Goal: Book appointment/travel/reservation

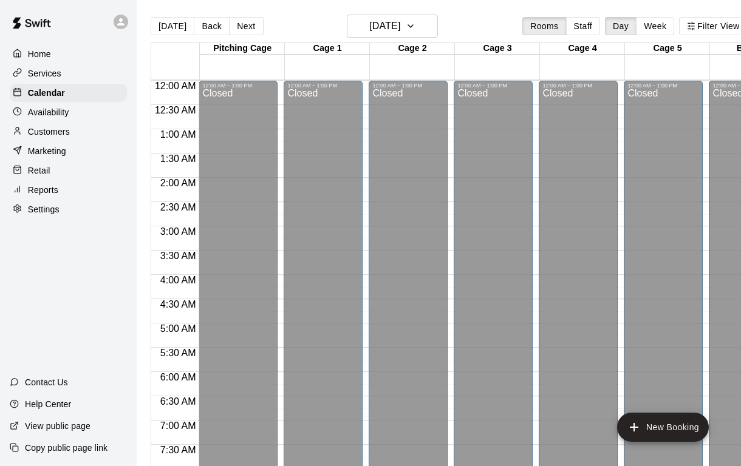
scroll to position [692, 0]
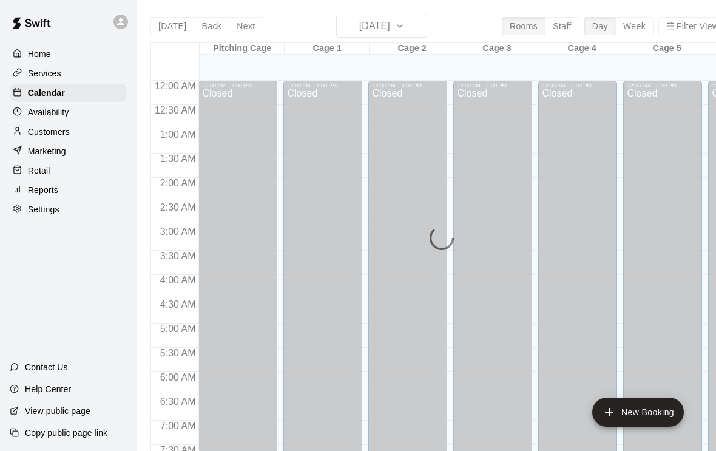
scroll to position [574, 0]
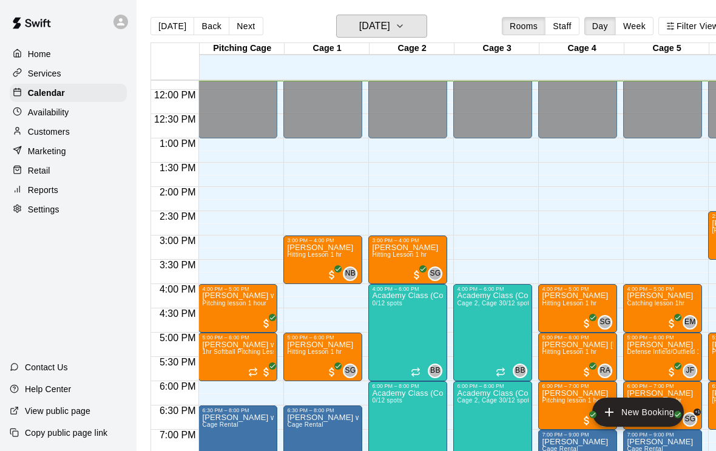
click at [363, 27] on h6 "[DATE]" at bounding box center [374, 26] width 31 height 17
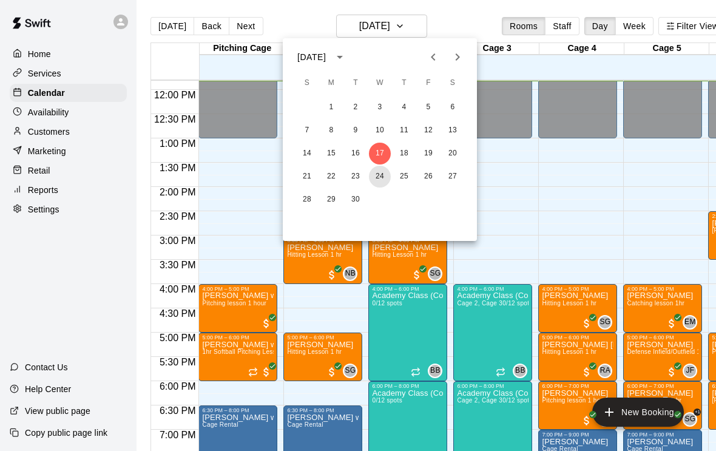
click at [377, 178] on button "24" at bounding box center [380, 177] width 22 height 22
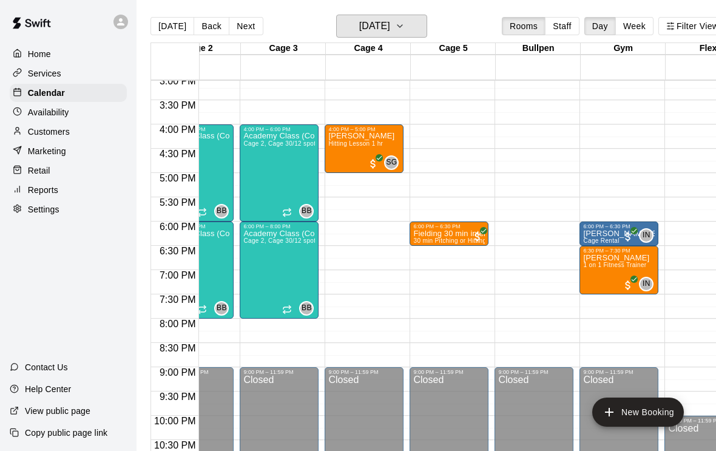
scroll to position [0, 222]
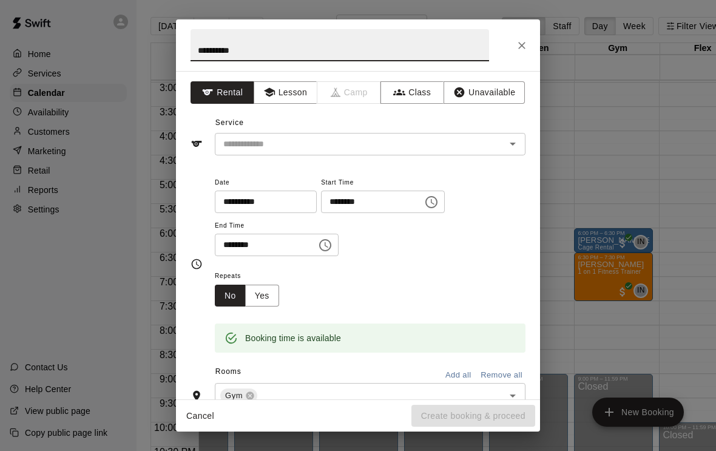
type input "**********"
click at [257, 149] on input "text" at bounding box center [353, 144] width 268 height 15
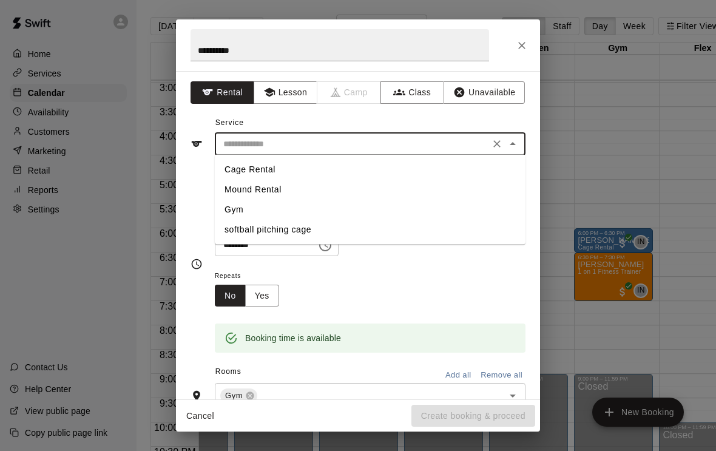
click at [230, 212] on li "Gym" at bounding box center [370, 210] width 311 height 20
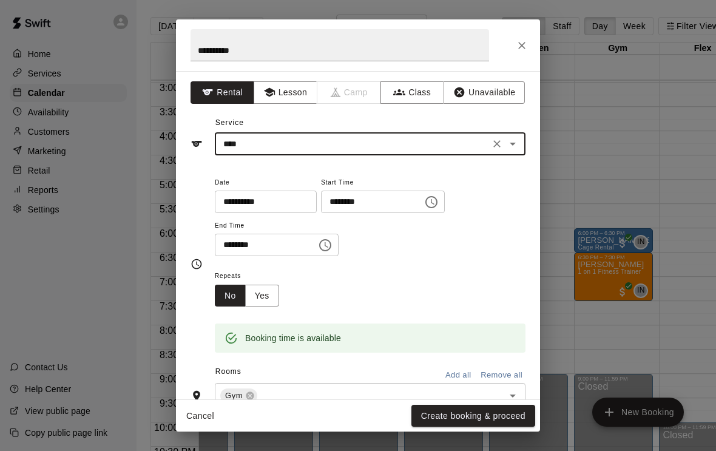
type input "***"
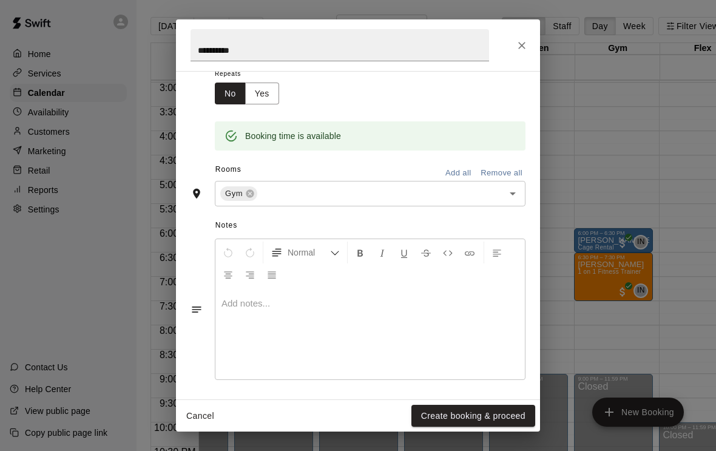
click at [469, 399] on div "**********" at bounding box center [358, 235] width 364 height 328
click at [446, 415] on button "Create booking & proceed" at bounding box center [474, 416] width 124 height 22
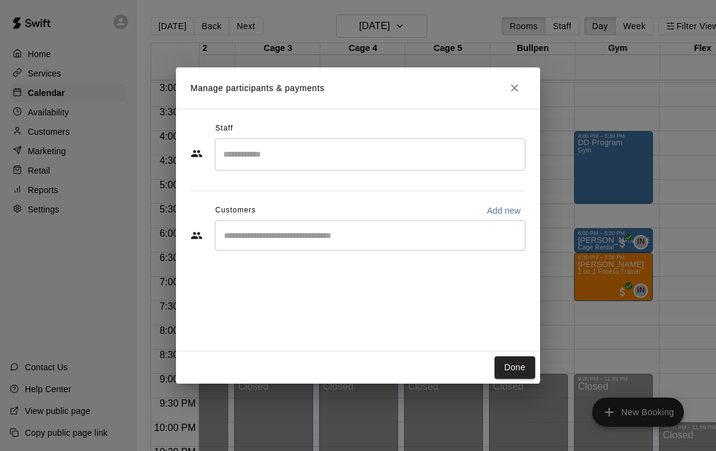
click at [503, 375] on button "Done" at bounding box center [515, 367] width 41 height 22
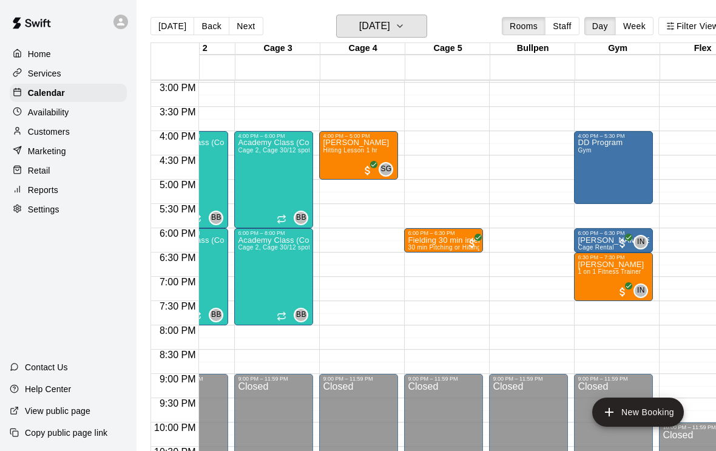
click at [359, 25] on h6 "[DATE]" at bounding box center [374, 26] width 31 height 17
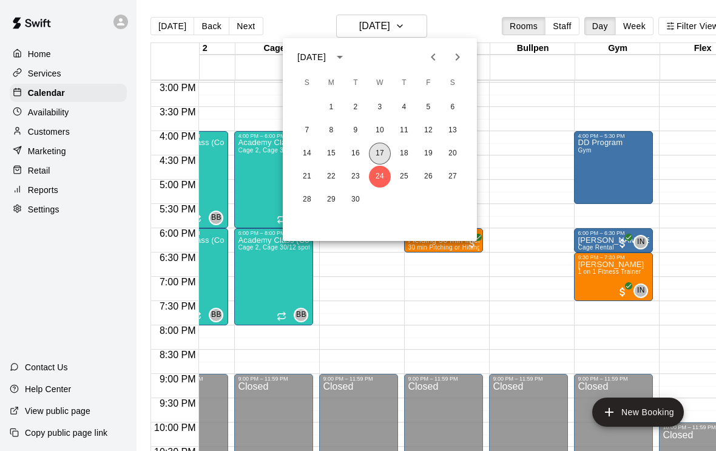
click at [374, 158] on button "17" at bounding box center [380, 154] width 22 height 22
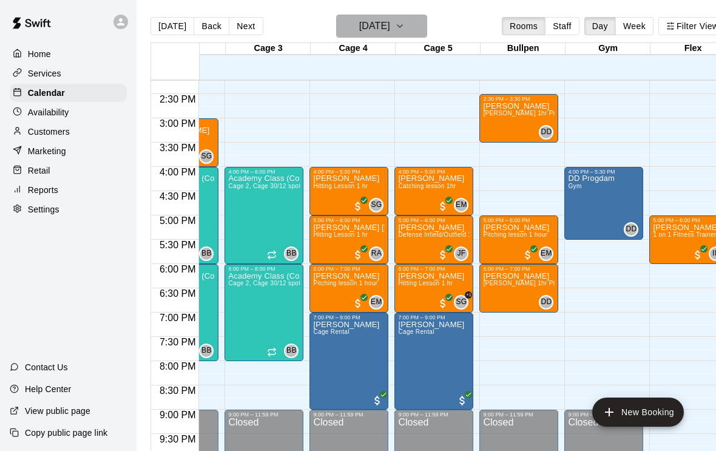
click at [359, 30] on h6 "[DATE]" at bounding box center [374, 26] width 31 height 17
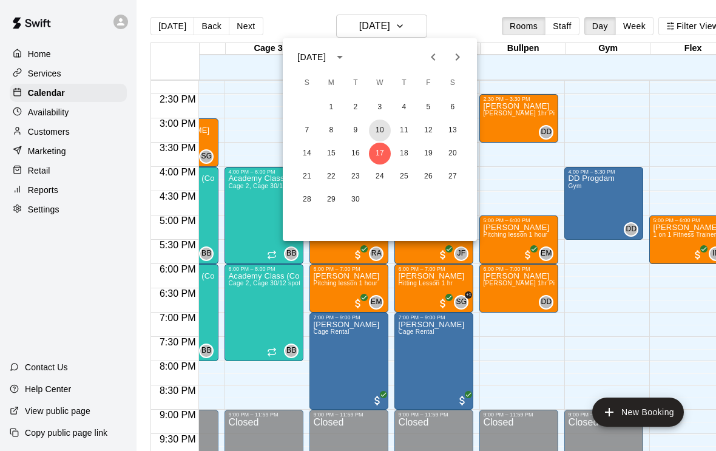
click at [373, 129] on button "10" at bounding box center [380, 131] width 22 height 22
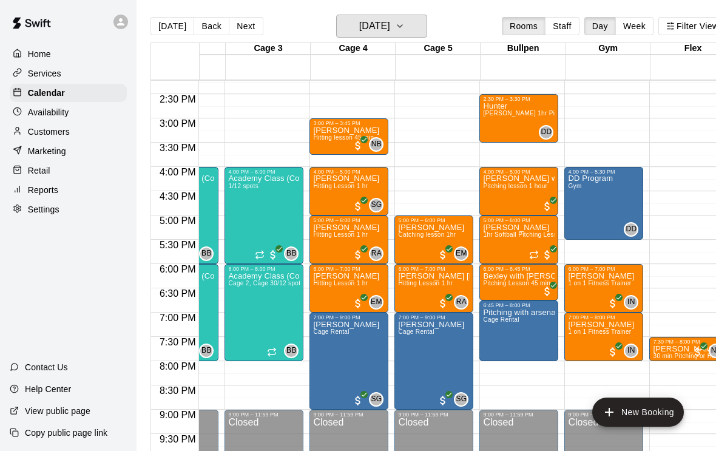
click at [359, 29] on h6 "[DATE]" at bounding box center [374, 26] width 31 height 17
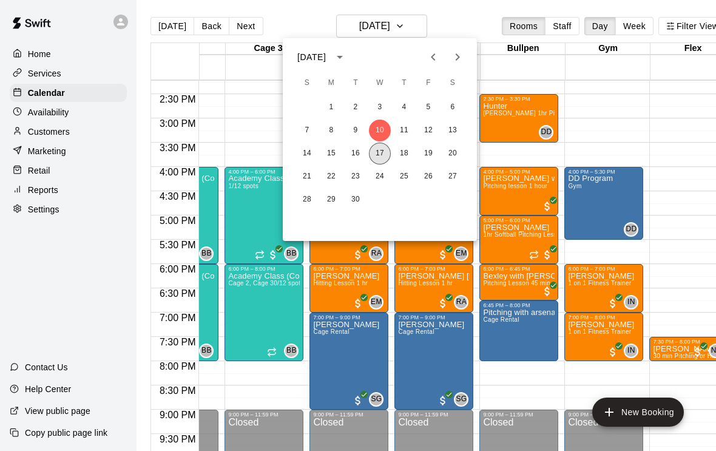
click at [373, 155] on button "17" at bounding box center [380, 154] width 22 height 22
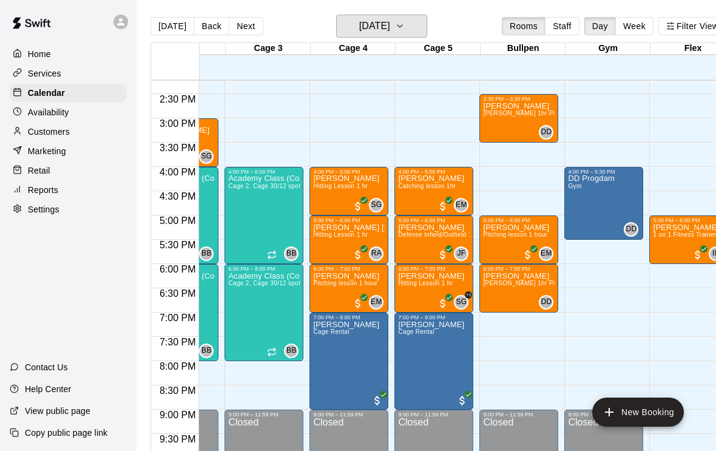
click at [359, 28] on h6 "[DATE]" at bounding box center [374, 26] width 31 height 17
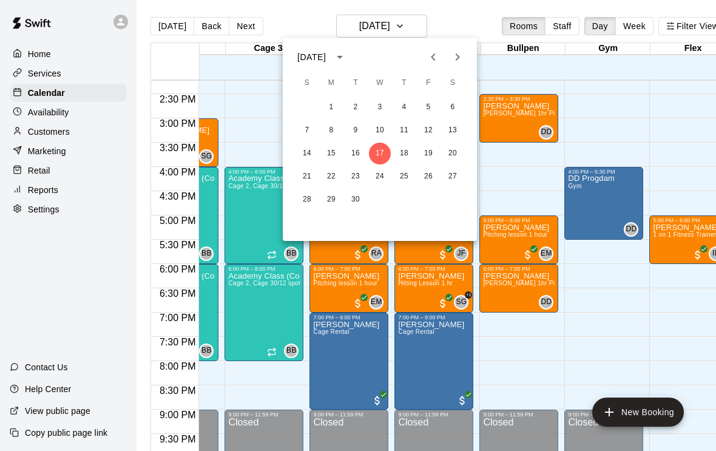
click at [161, 27] on div at bounding box center [358, 225] width 716 height 451
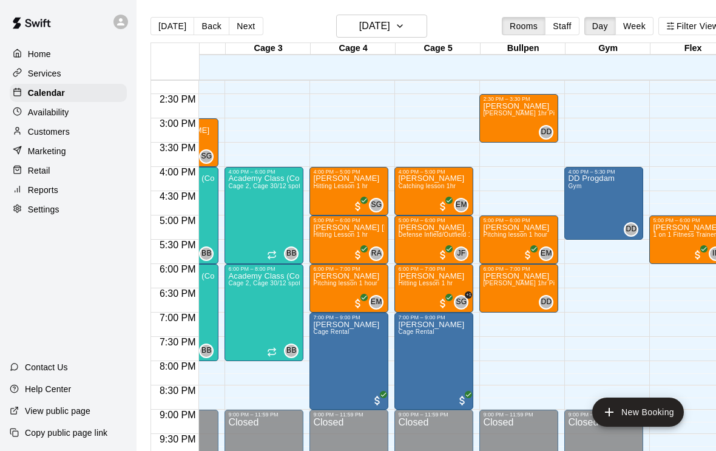
click at [166, 32] on button "[DATE]" at bounding box center [173, 26] width 44 height 18
click at [359, 27] on h6 "[DATE]" at bounding box center [374, 26] width 31 height 17
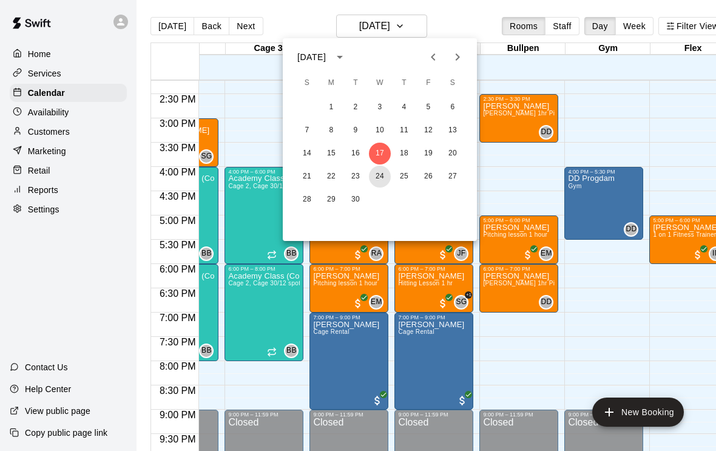
click at [375, 173] on button "24" at bounding box center [380, 177] width 22 height 22
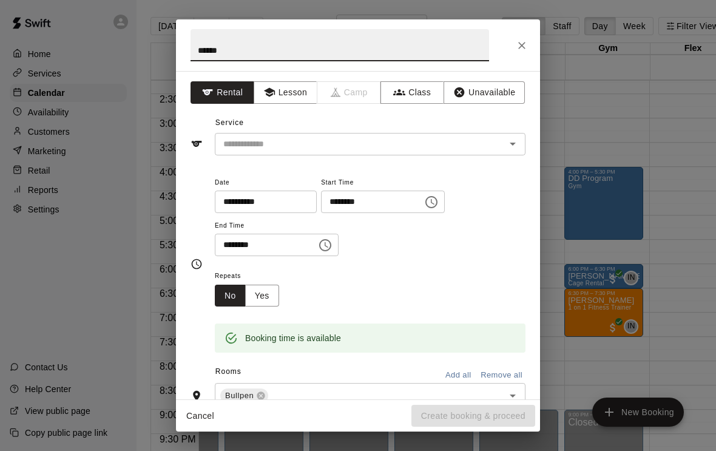
type input "*****"
click at [279, 93] on button "Lesson" at bounding box center [286, 92] width 64 height 22
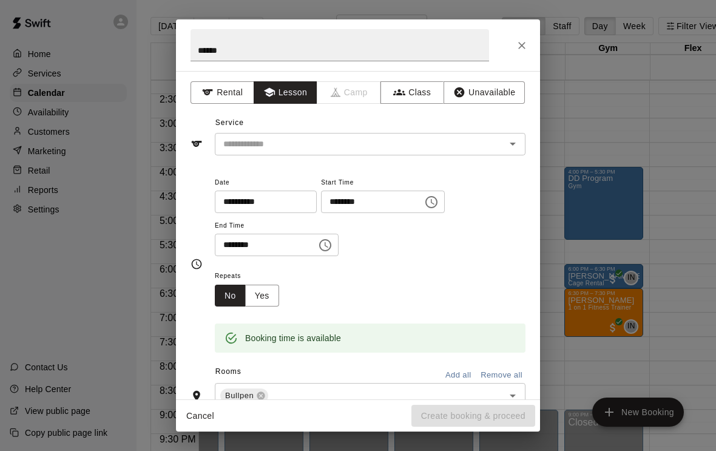
click at [243, 141] on input "text" at bounding box center [353, 144] width 268 height 15
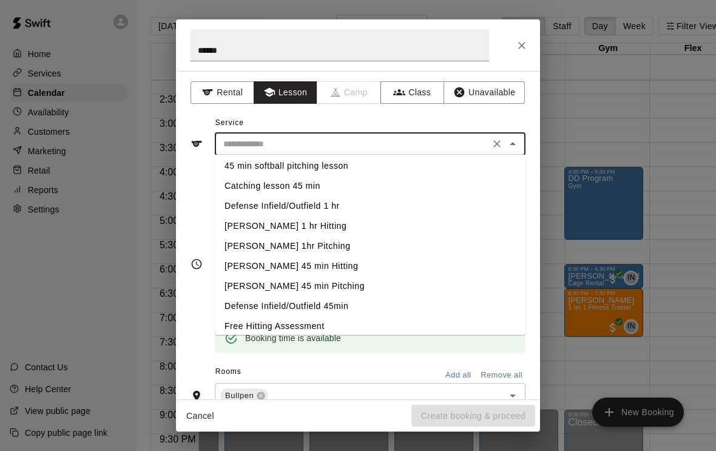
scroll to position [125, 0]
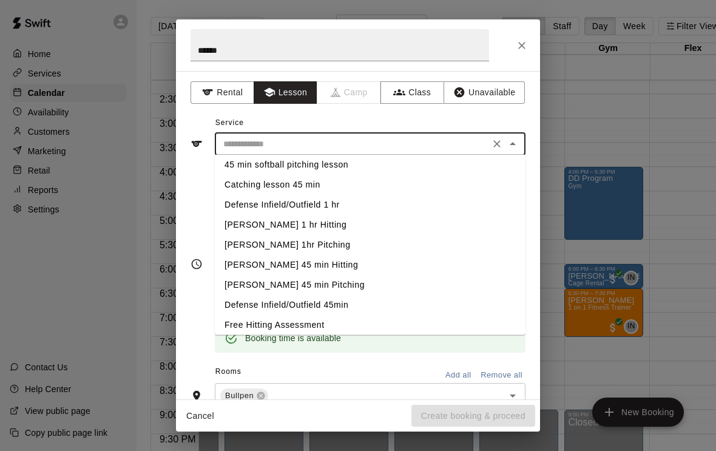
click at [240, 245] on li "[PERSON_NAME] 1hr Pitching" at bounding box center [370, 245] width 311 height 20
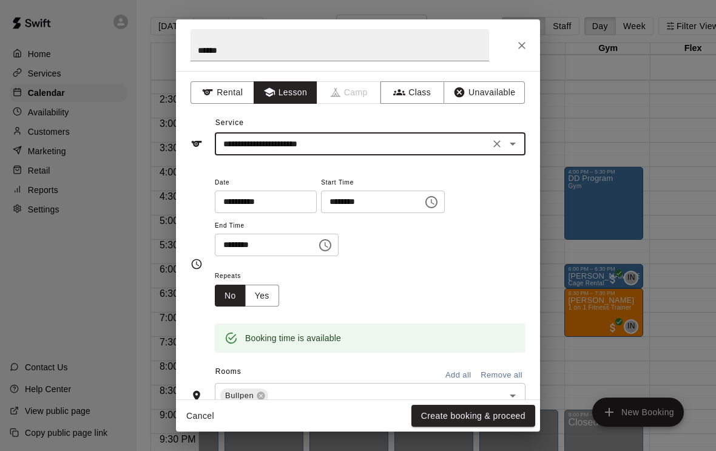
type input "**********"
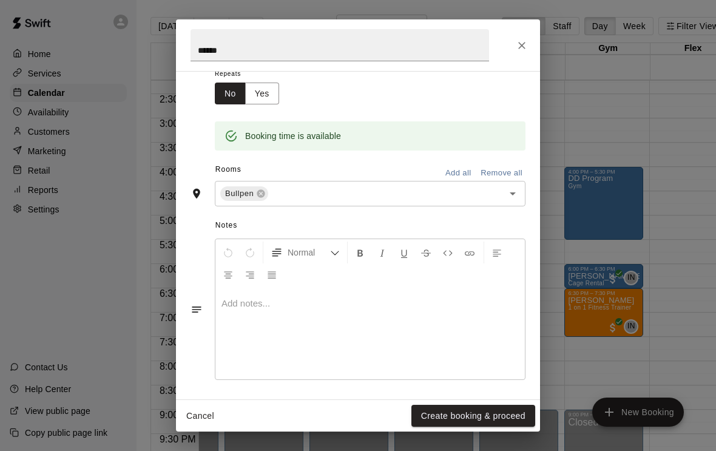
scroll to position [186, 0]
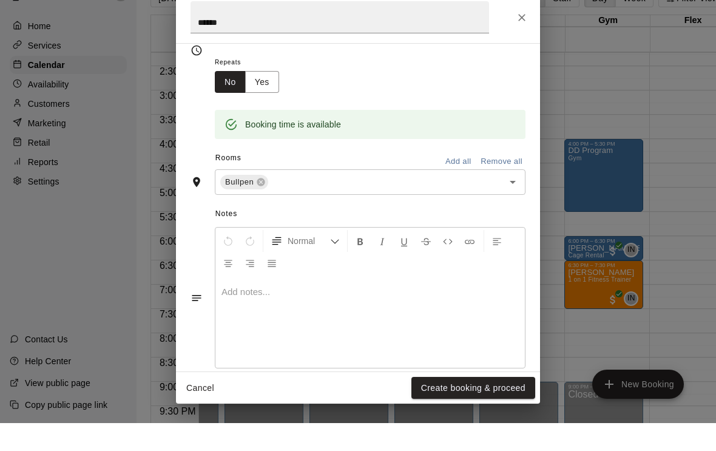
click at [465, 405] on button "Create booking & proceed" at bounding box center [474, 416] width 124 height 22
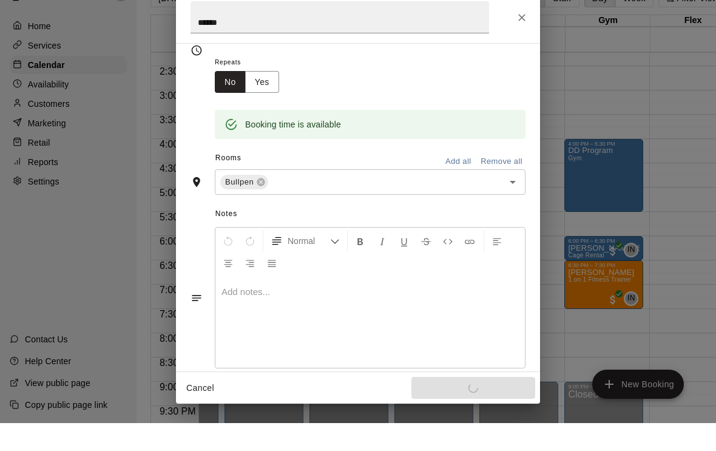
scroll to position [19, 0]
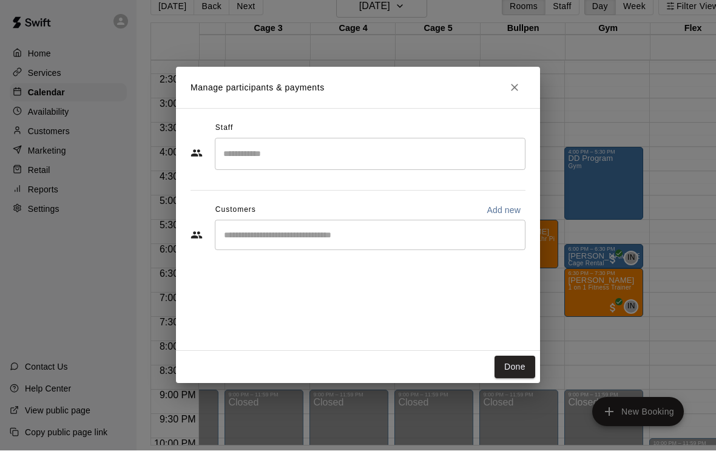
click at [227, 161] on input "Search staff" at bounding box center [370, 154] width 300 height 21
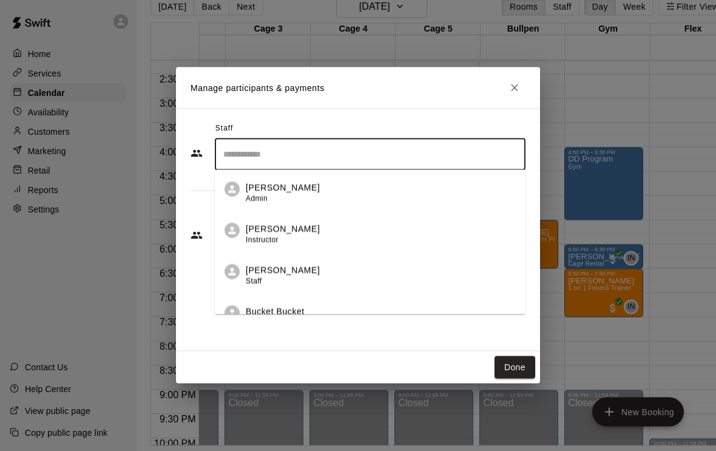
scroll to position [376, 0]
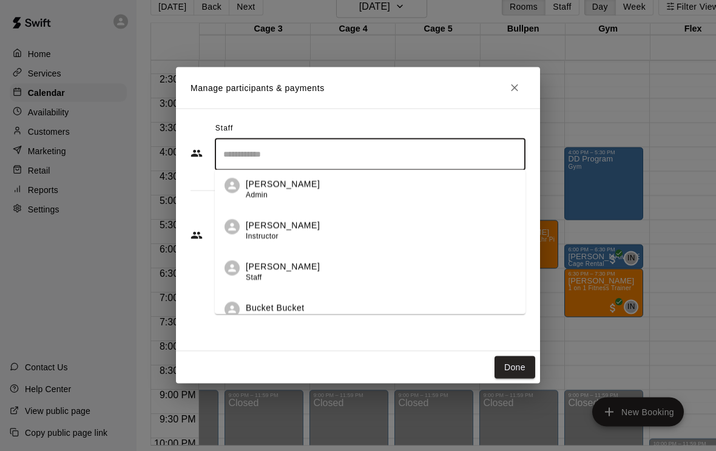
click at [263, 285] on div "[PERSON_NAME] Staff" at bounding box center [283, 273] width 74 height 24
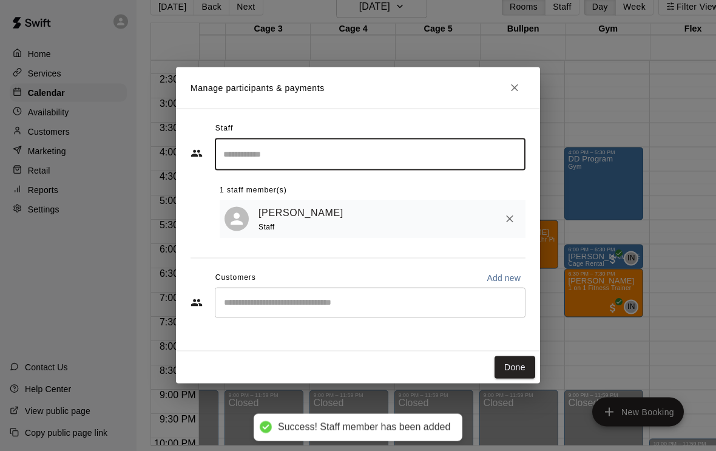
click at [508, 379] on button "Done" at bounding box center [515, 367] width 41 height 22
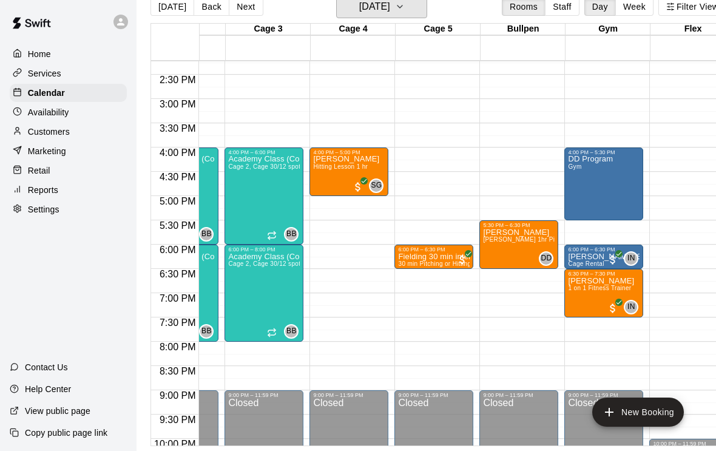
click at [359, 10] on h6 "[DATE]" at bounding box center [374, 6] width 31 height 17
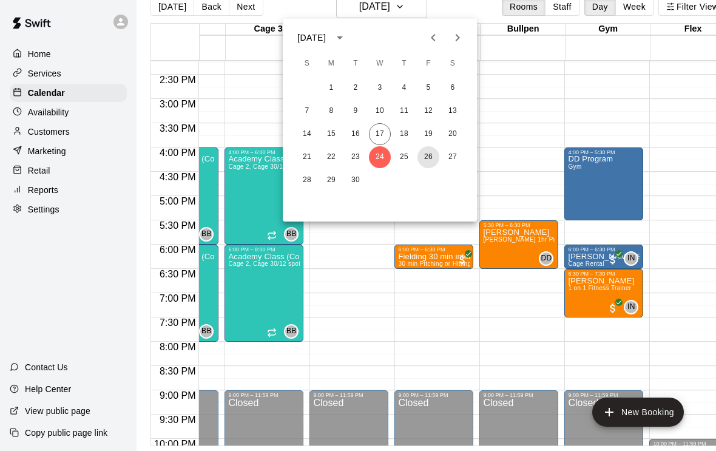
click at [428, 158] on button "26" at bounding box center [429, 157] width 22 height 22
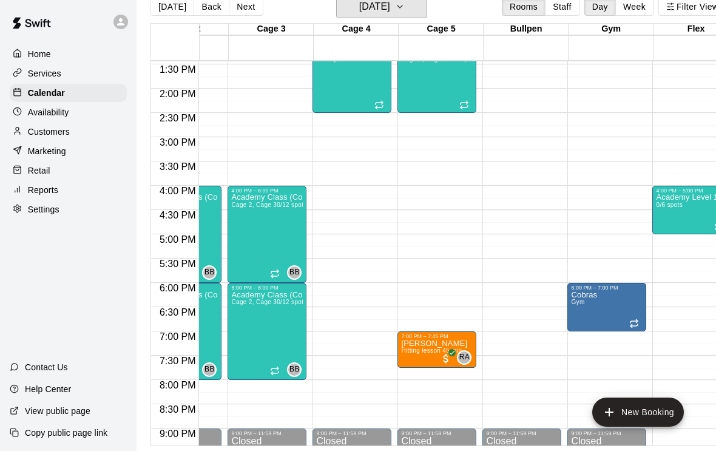
scroll to position [0, 225]
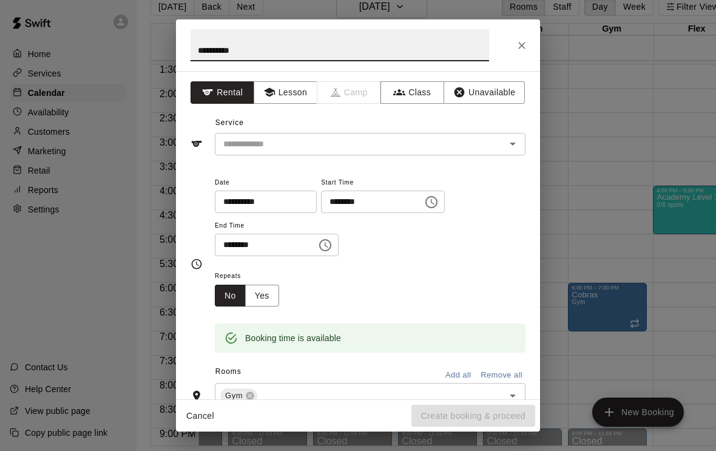
type input "**********"
click at [249, 140] on input "text" at bounding box center [353, 144] width 268 height 15
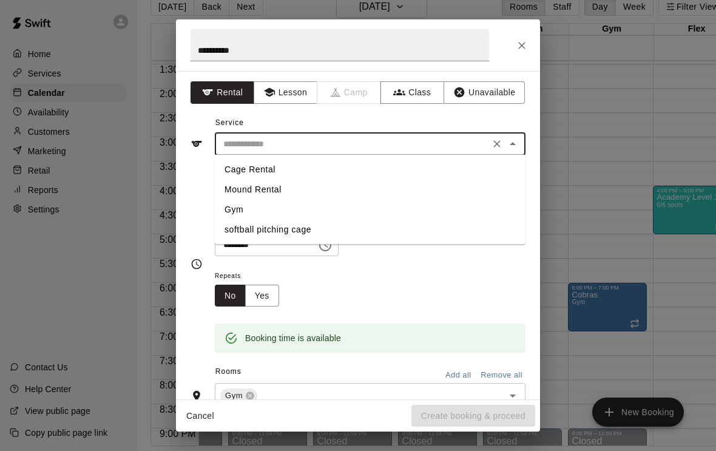
click at [232, 214] on li "Gym" at bounding box center [370, 210] width 311 height 20
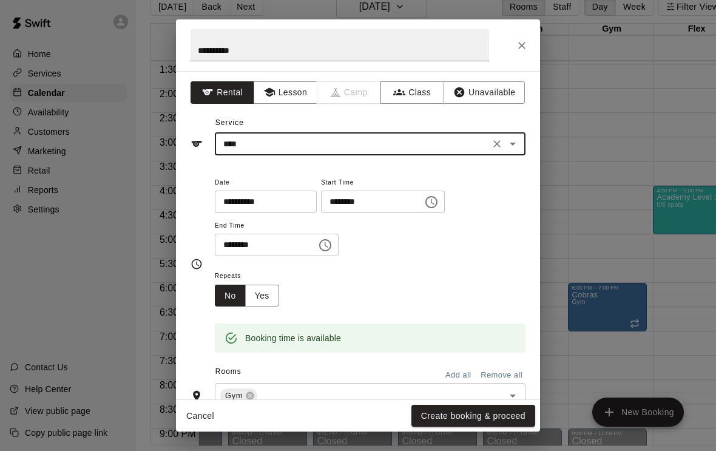
type input "***"
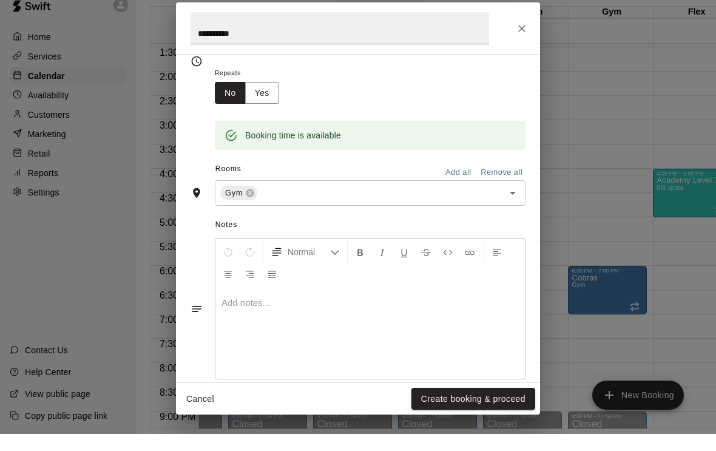
scroll to position [184, 0]
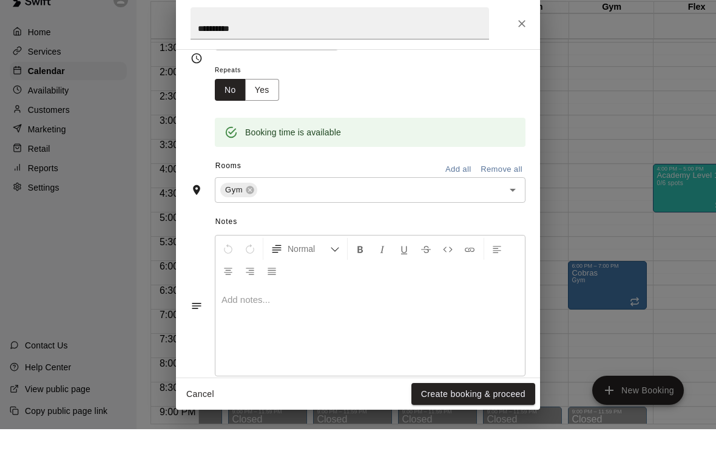
click at [453, 405] on button "Create booking & proceed" at bounding box center [474, 416] width 124 height 22
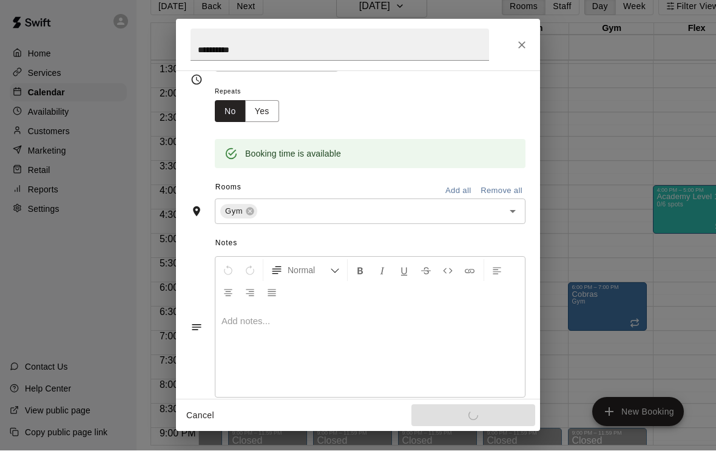
scroll to position [183, 0]
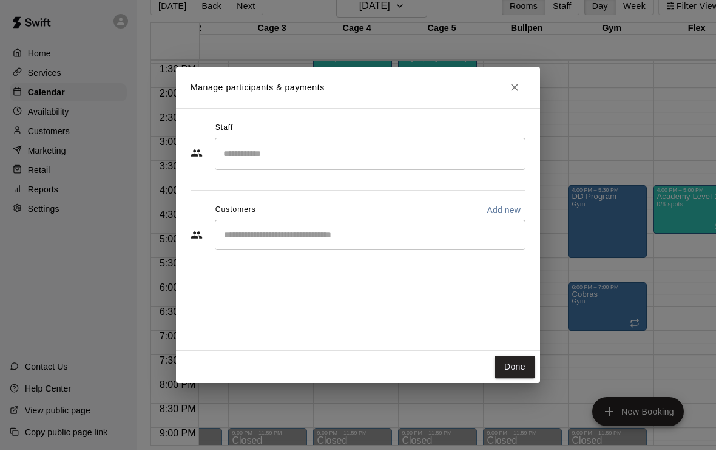
click at [250, 158] on input "Search staff" at bounding box center [370, 154] width 300 height 21
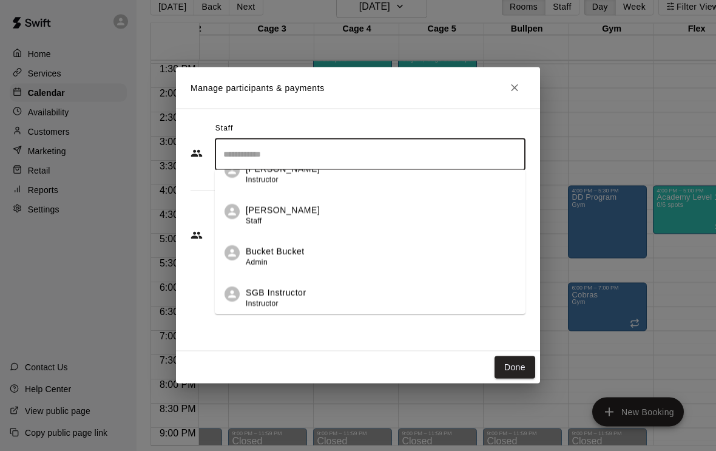
scroll to position [433, 0]
click at [250, 217] on p "[PERSON_NAME]" at bounding box center [283, 211] width 74 height 13
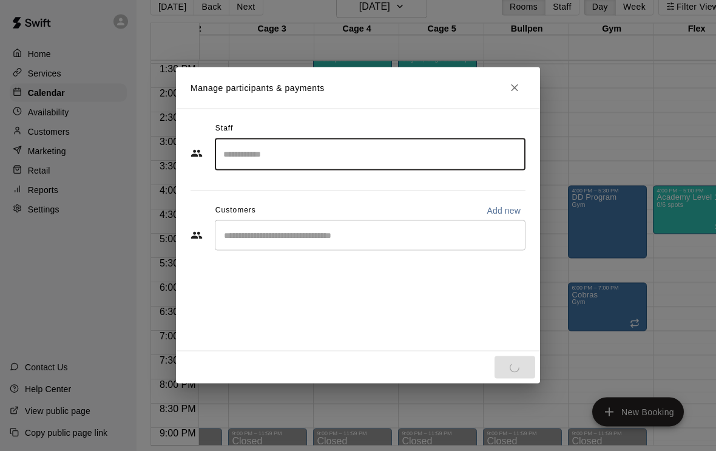
click at [507, 378] on div "Done" at bounding box center [358, 368] width 364 height 32
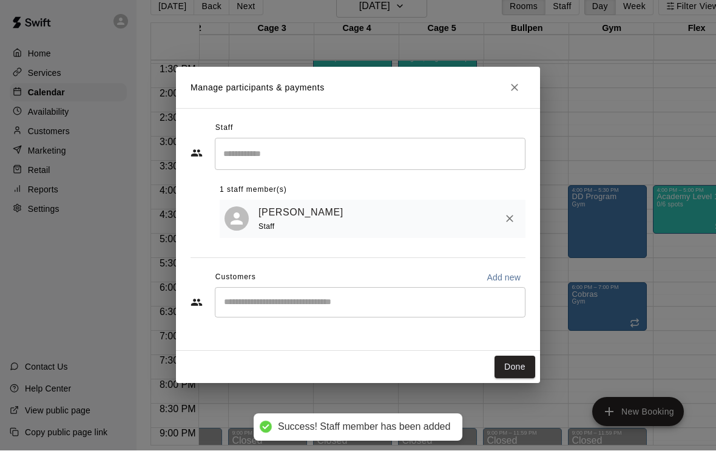
click at [510, 378] on button "Done" at bounding box center [515, 367] width 41 height 22
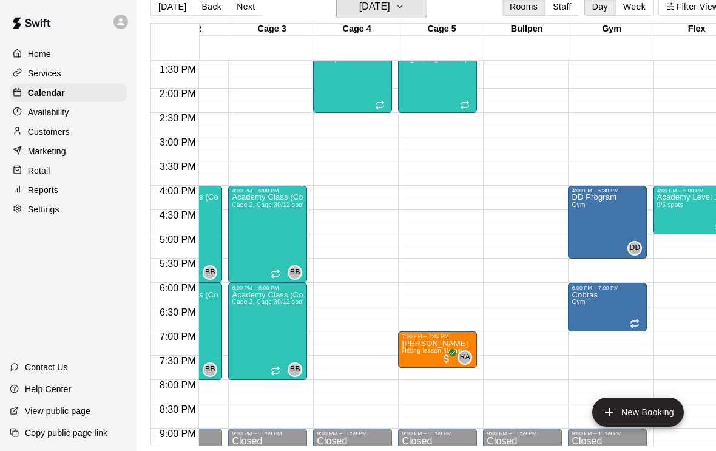
click at [341, 16] on button "[DATE]" at bounding box center [381, 6] width 91 height 23
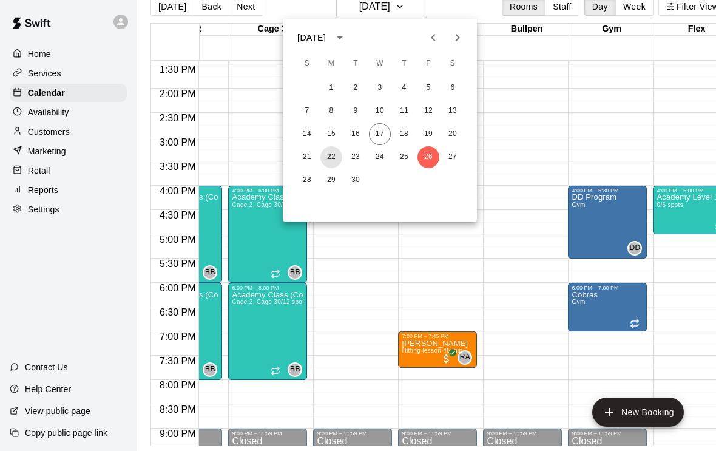
click at [329, 155] on button "22" at bounding box center [332, 157] width 22 height 22
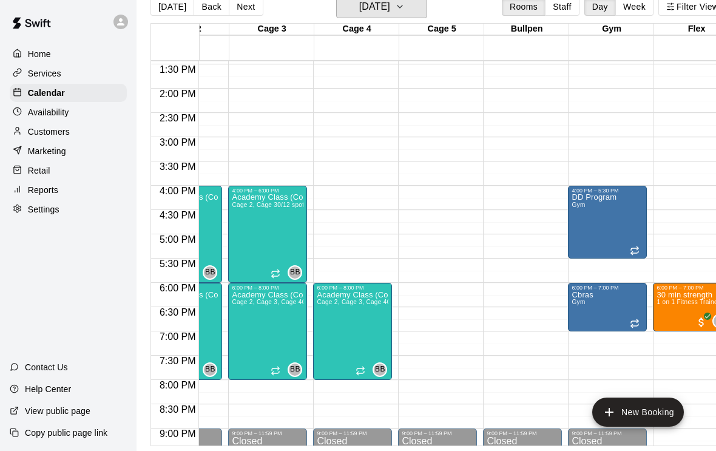
click at [359, 13] on h6 "[DATE]" at bounding box center [374, 6] width 31 height 17
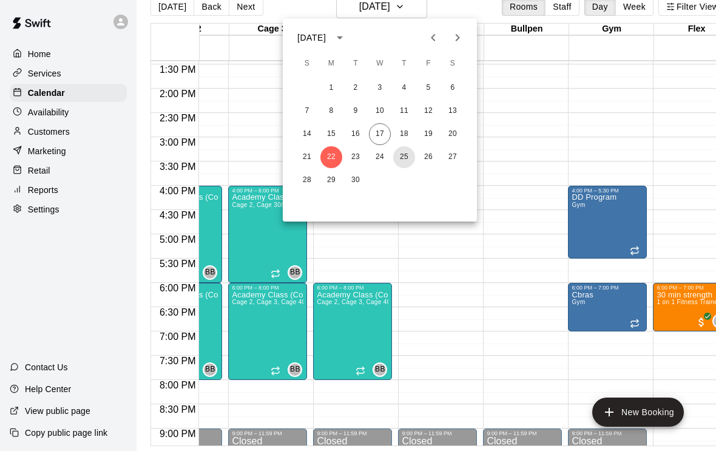
click at [401, 148] on button "25" at bounding box center [404, 157] width 22 height 22
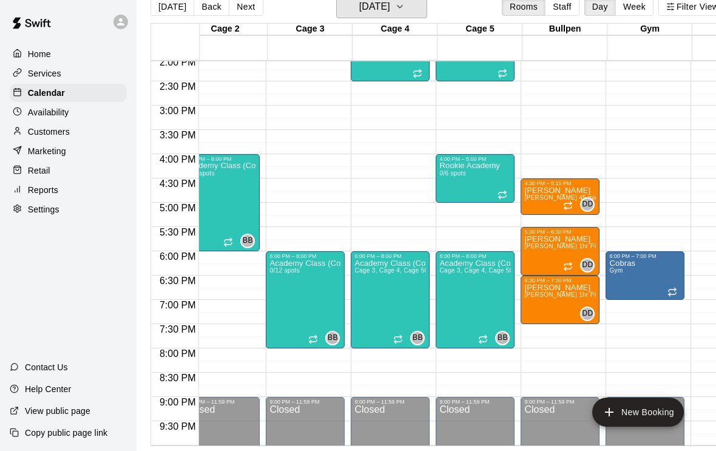
scroll to position [0, 189]
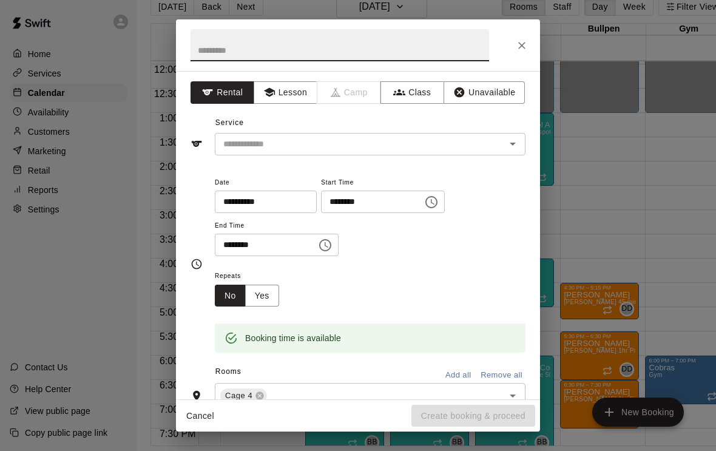
type input "*"
click at [515, 48] on button "Close" at bounding box center [522, 46] width 22 height 22
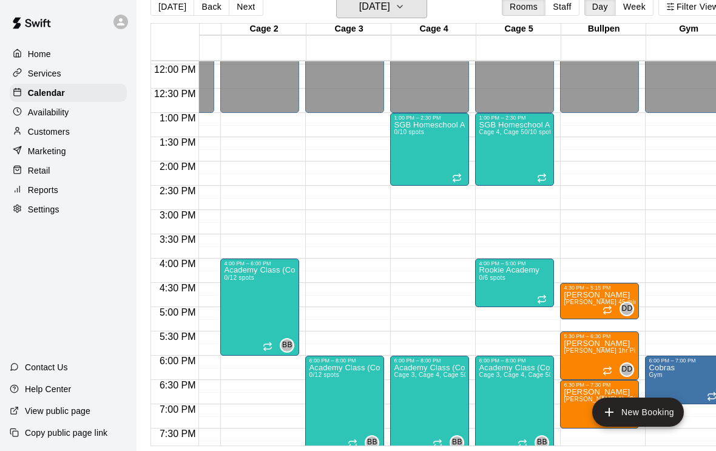
click at [347, 18] on button "[DATE]" at bounding box center [381, 6] width 91 height 23
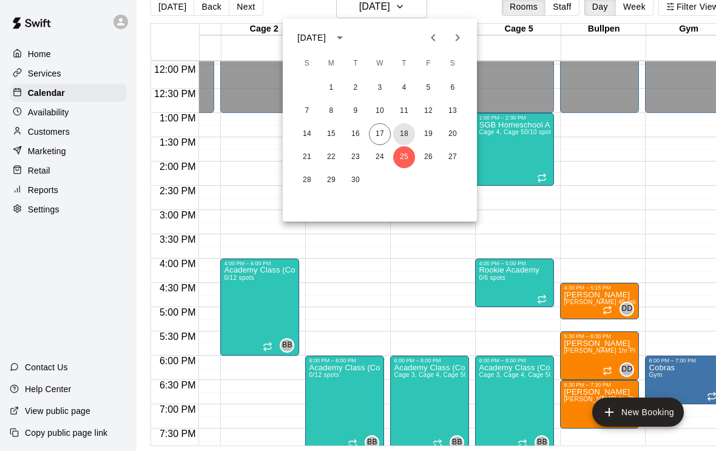
click at [398, 131] on button "18" at bounding box center [404, 134] width 22 height 22
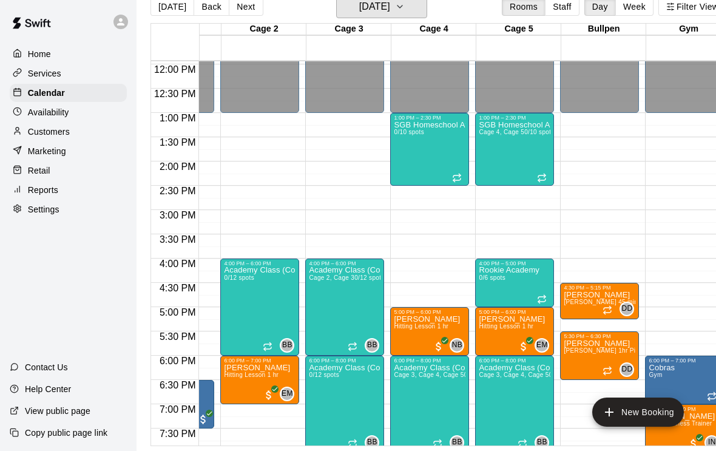
click at [359, 14] on h6 "[DATE]" at bounding box center [374, 6] width 31 height 17
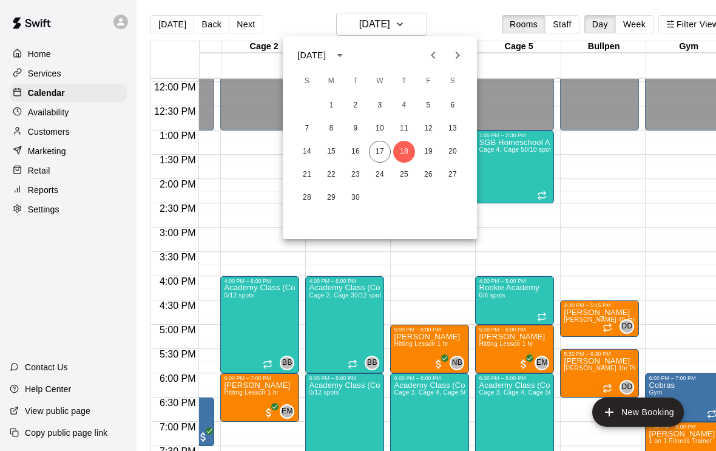
click at [250, 188] on div at bounding box center [358, 225] width 716 height 451
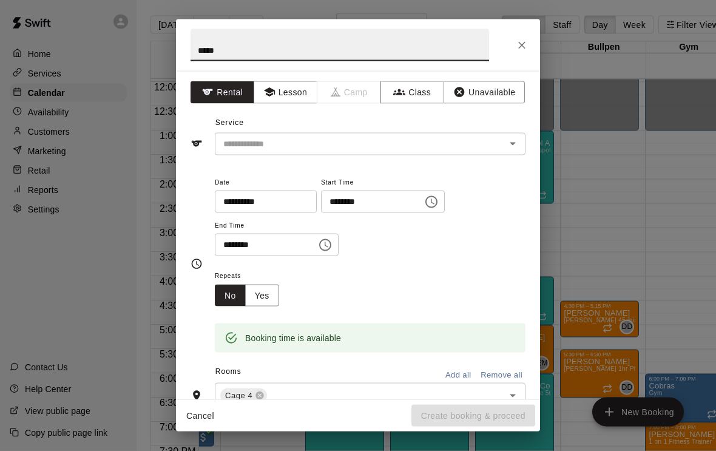
type input "*****"
click at [254, 143] on input "text" at bounding box center [353, 144] width 268 height 15
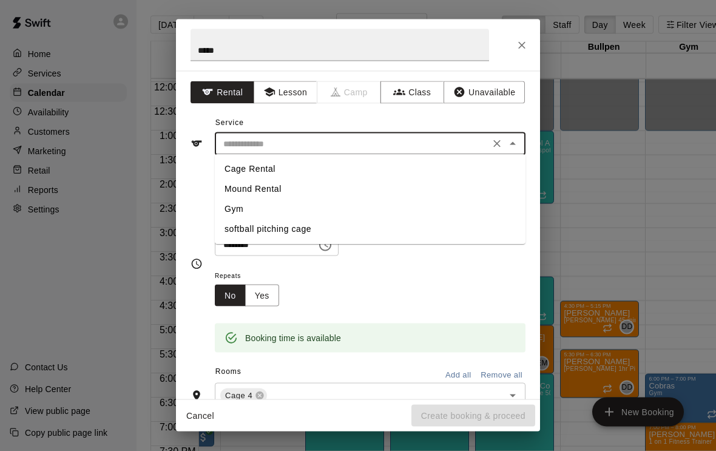
click at [276, 94] on button "Lesson" at bounding box center [286, 92] width 64 height 22
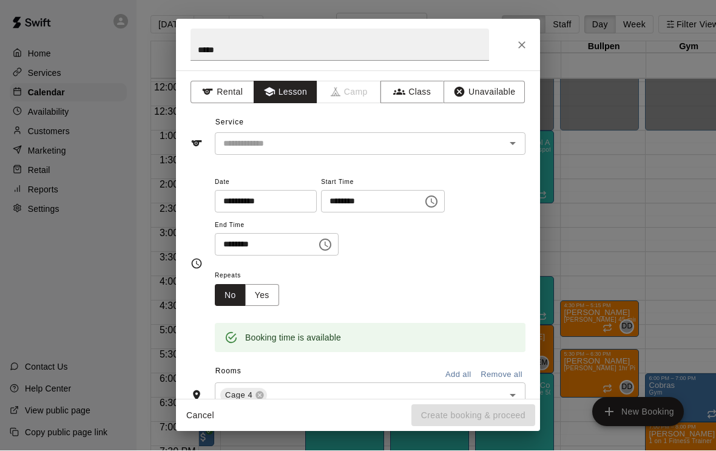
click at [239, 137] on input "text" at bounding box center [353, 144] width 268 height 15
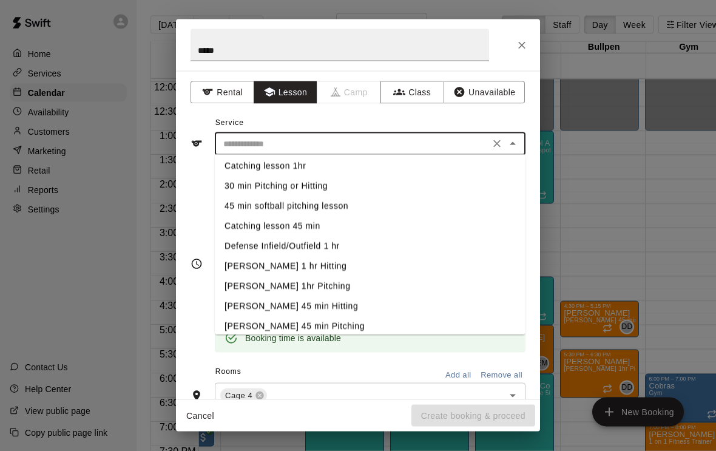
click at [249, 185] on li "30 min Pitching or Hitting" at bounding box center [370, 187] width 311 height 20
type input "**********"
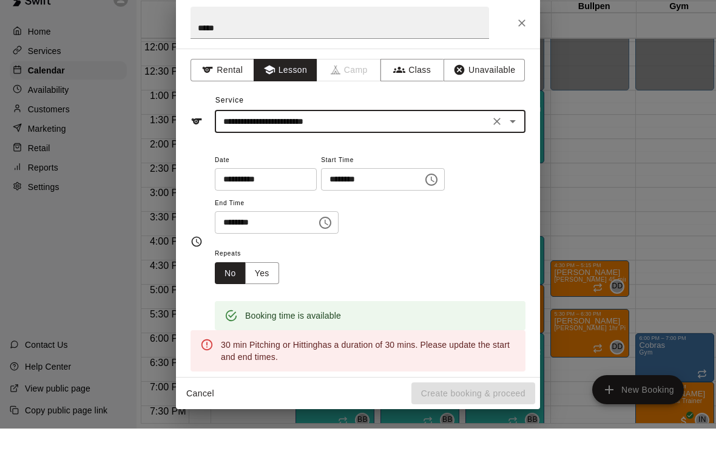
scroll to position [0, 0]
click at [318, 238] on icon "Choose time, selected time is 4:15 PM" at bounding box center [325, 245] width 15 height 15
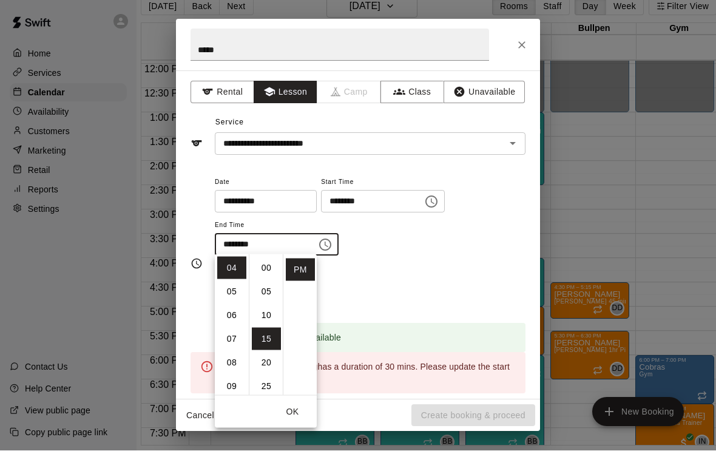
click at [293, 409] on button "OK" at bounding box center [292, 412] width 39 height 22
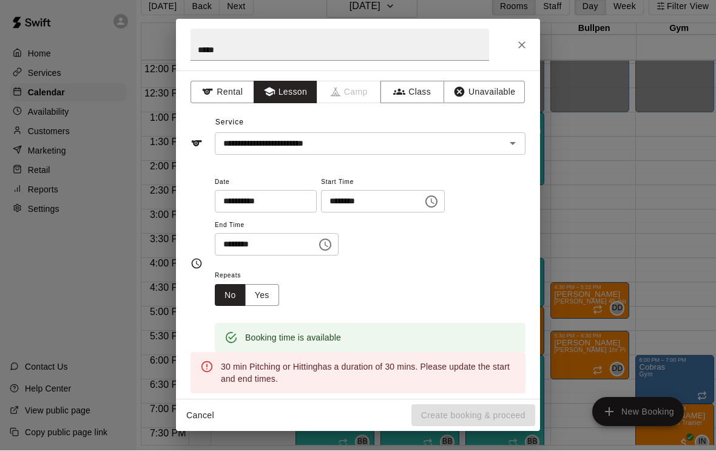
click at [360, 288] on div "Repeats No Yes" at bounding box center [370, 287] width 311 height 38
click at [294, 242] on input "********" at bounding box center [261, 245] width 93 height 22
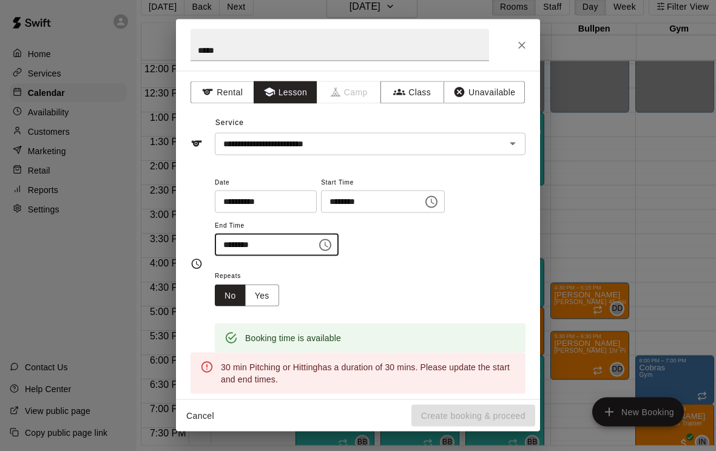
click at [318, 243] on icon "Choose time, selected time is 4:15 PM" at bounding box center [325, 245] width 15 height 15
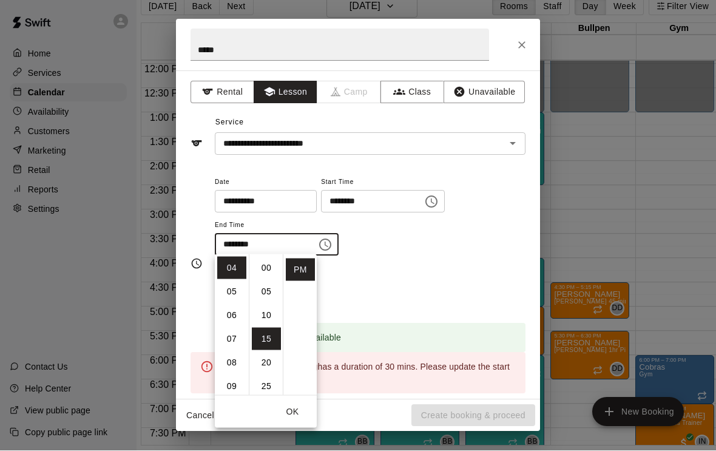
click at [265, 268] on li "00" at bounding box center [266, 268] width 29 height 22
type input "********"
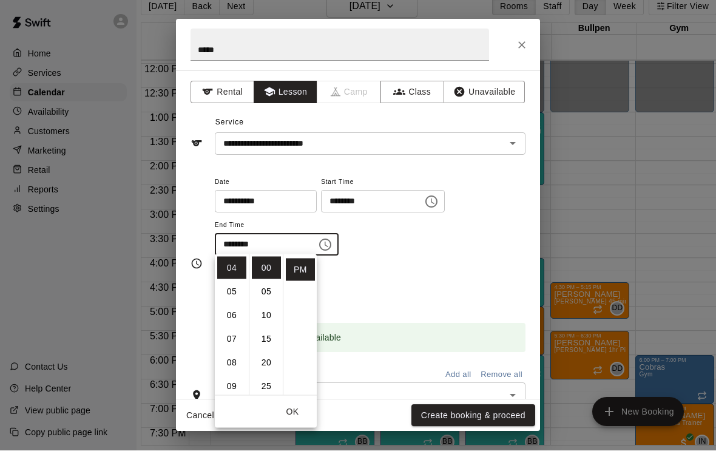
click at [442, 426] on button "Create booking & proceed" at bounding box center [474, 416] width 124 height 22
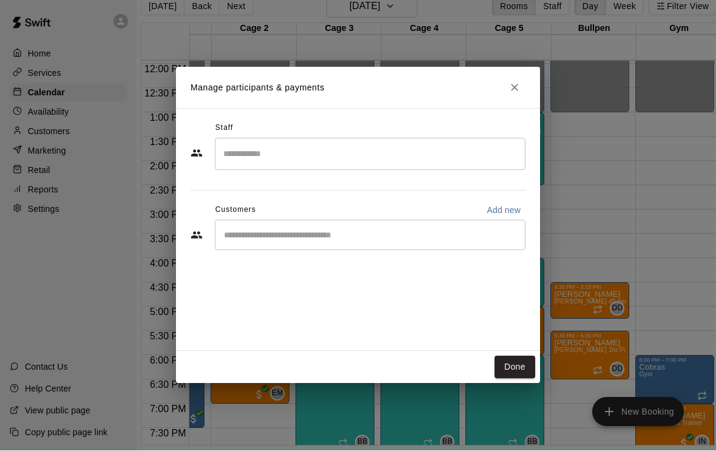
click at [240, 165] on input "Search staff" at bounding box center [370, 154] width 300 height 21
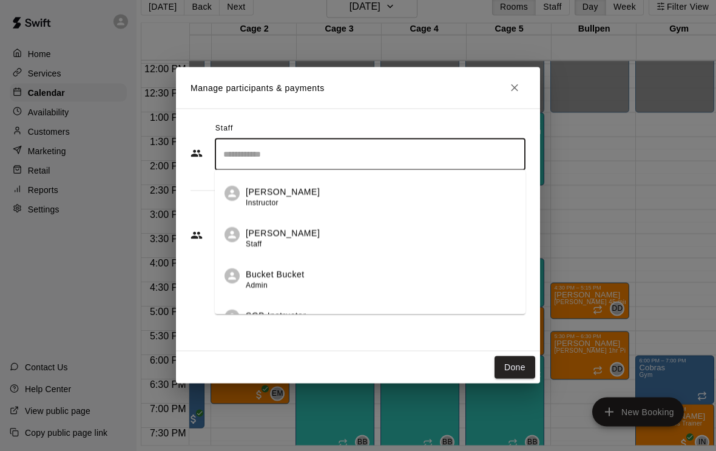
scroll to position [408, 0]
click at [254, 242] on p "[PERSON_NAME]" at bounding box center [283, 235] width 74 height 13
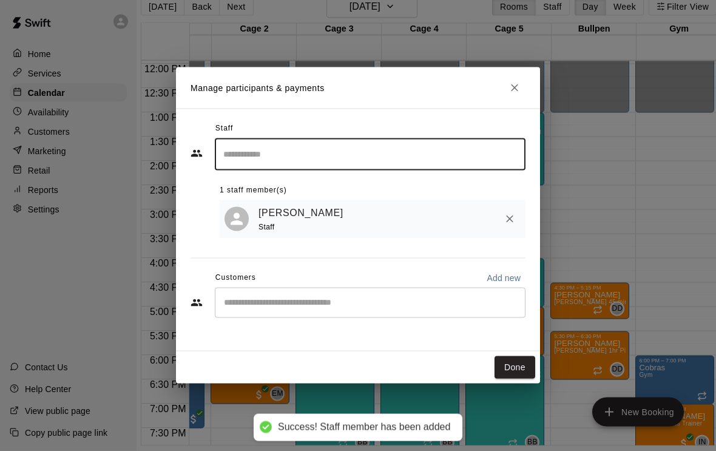
click at [508, 379] on button "Done" at bounding box center [515, 367] width 41 height 22
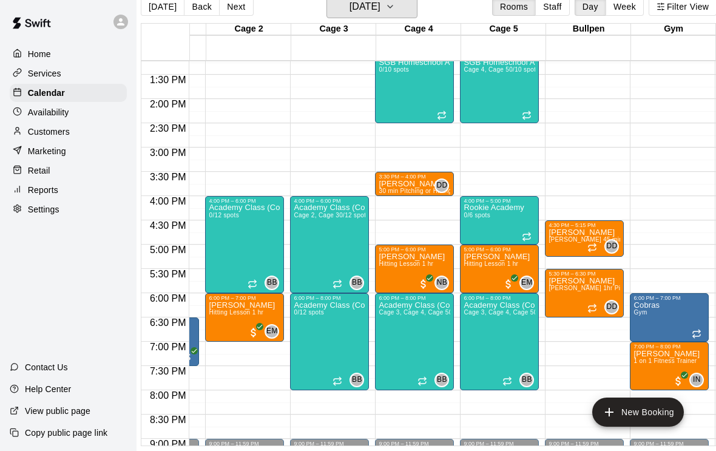
scroll to position [0, 154]
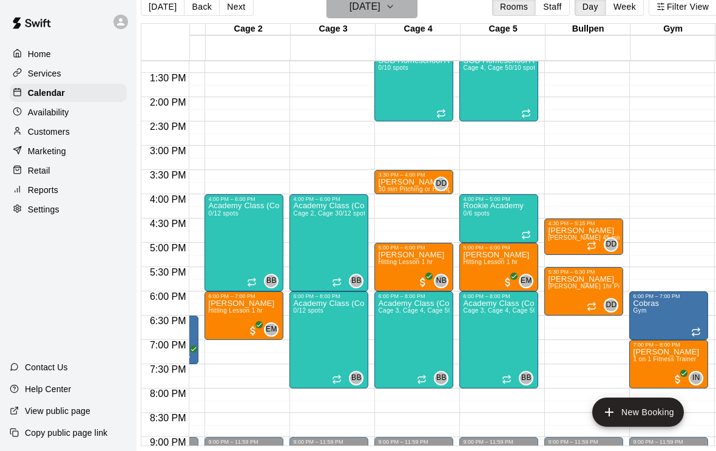
click at [350, 11] on h6 "[DATE]" at bounding box center [365, 6] width 31 height 17
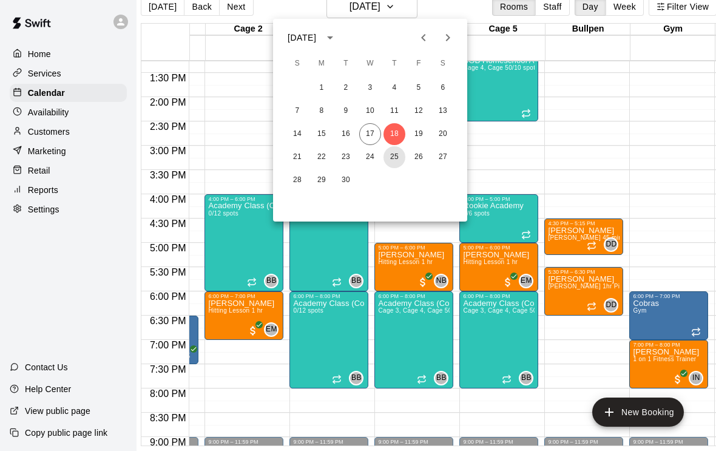
click at [394, 155] on button "25" at bounding box center [395, 157] width 22 height 22
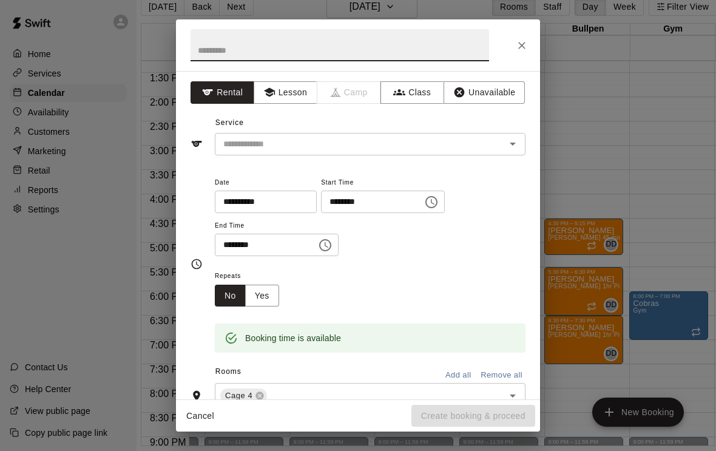
click at [277, 93] on button "Lesson" at bounding box center [286, 92] width 64 height 22
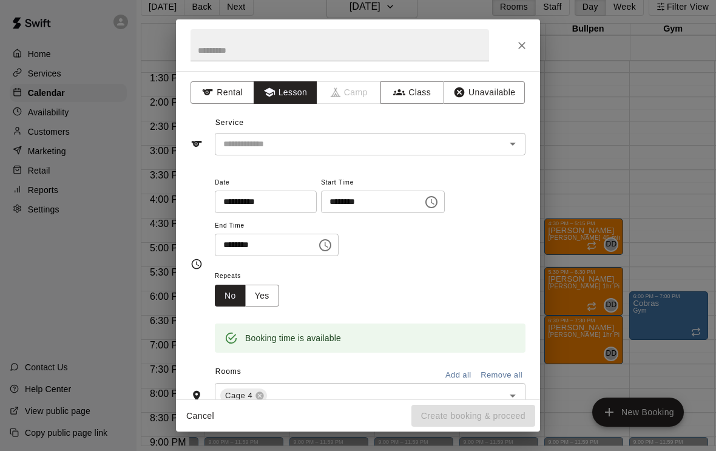
click at [245, 145] on input "text" at bounding box center [353, 144] width 268 height 15
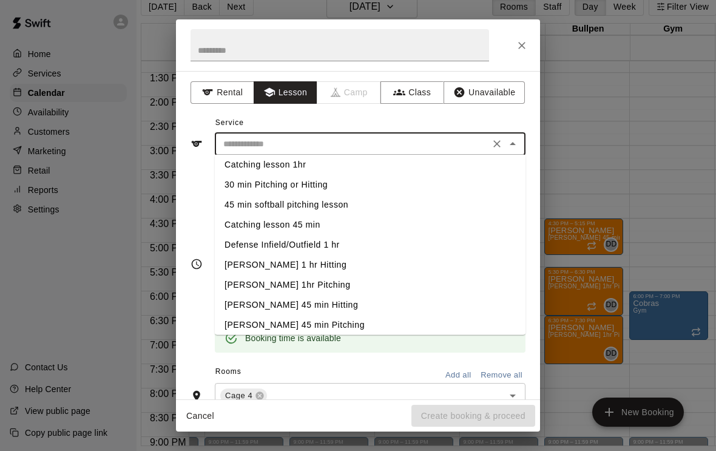
scroll to position [78, 0]
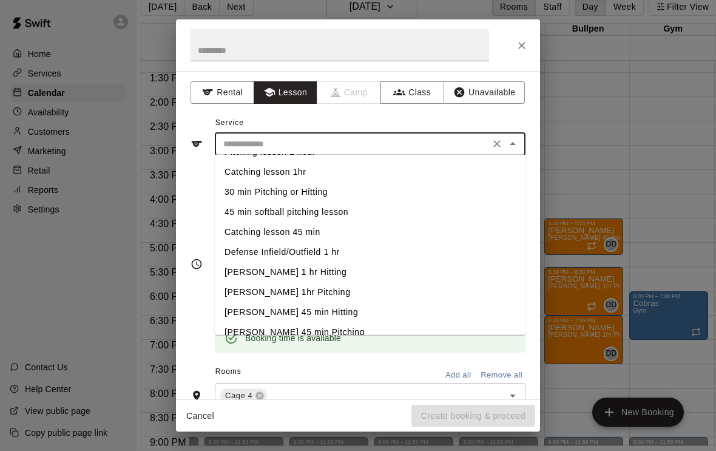
click at [237, 189] on li "30 min Pitching or Hitting" at bounding box center [370, 192] width 311 height 20
type input "**********"
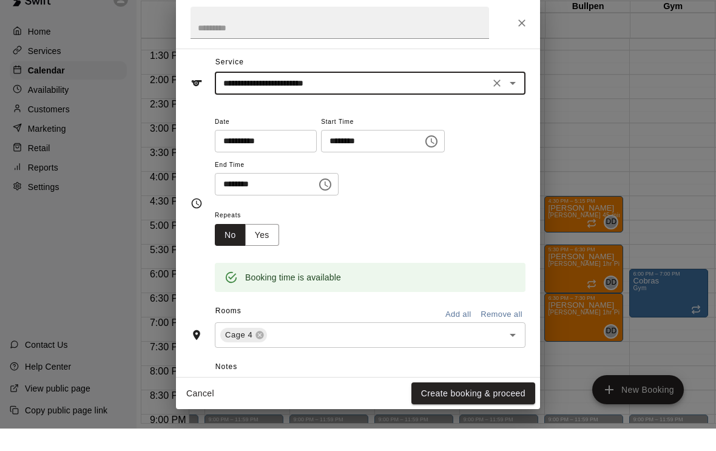
scroll to position [13, 0]
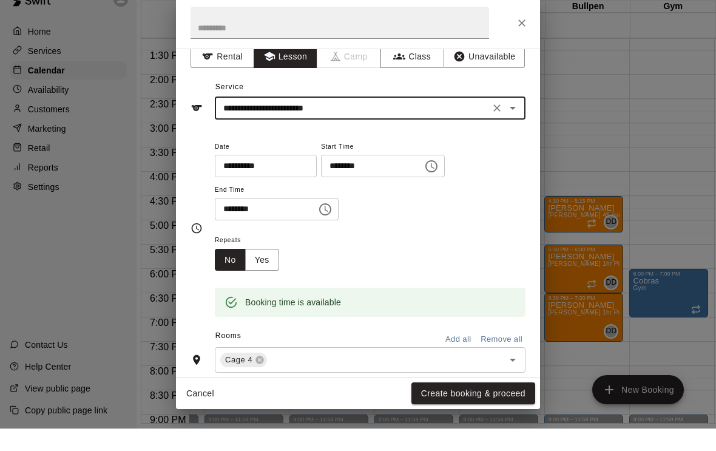
click at [211, 29] on input "text" at bounding box center [340, 45] width 299 height 32
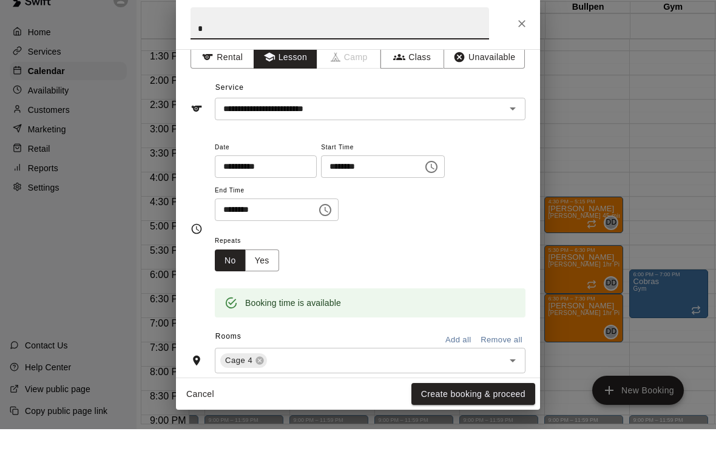
scroll to position [39, 10]
type input "*****"
click at [434, 405] on button "Create booking & proceed" at bounding box center [474, 416] width 124 height 22
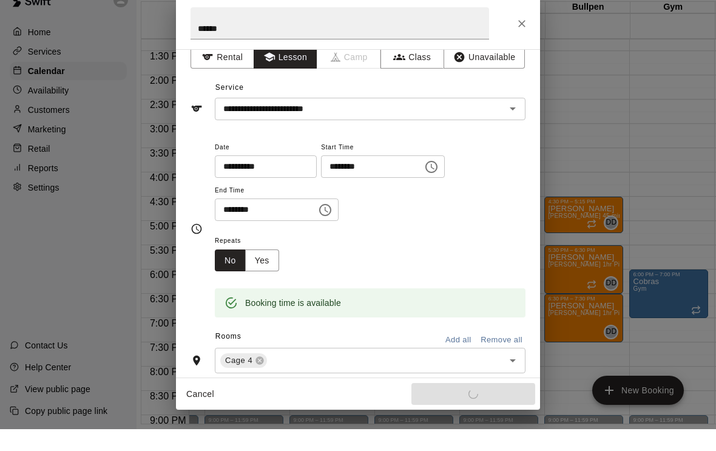
scroll to position [19, 10]
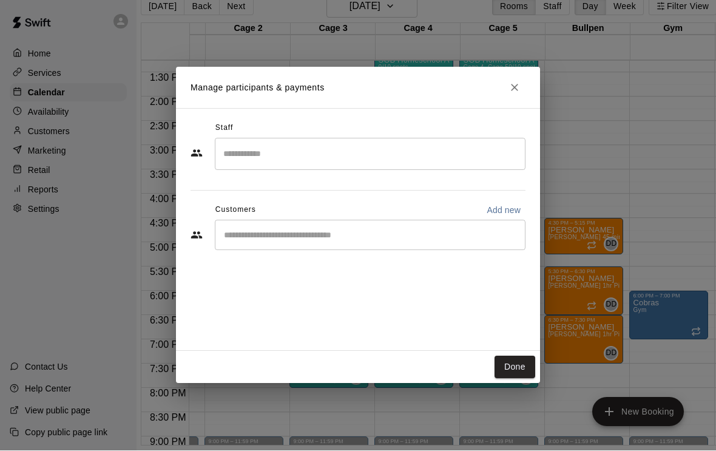
click at [252, 160] on input "Search staff" at bounding box center [370, 154] width 300 height 21
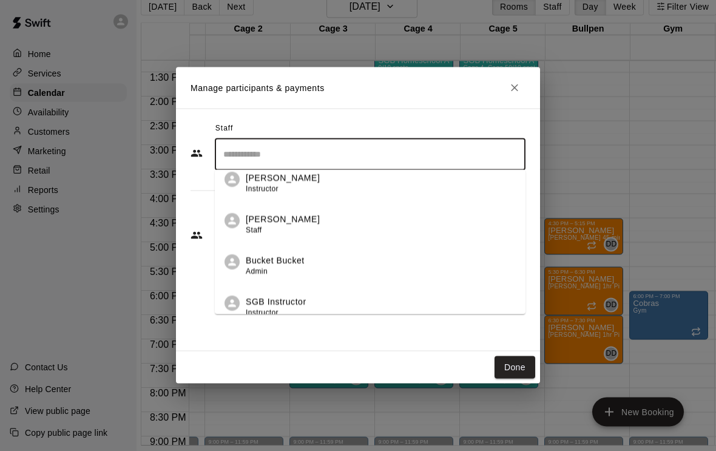
scroll to position [426, 0]
click at [254, 233] on span "Staff" at bounding box center [254, 229] width 16 height 8
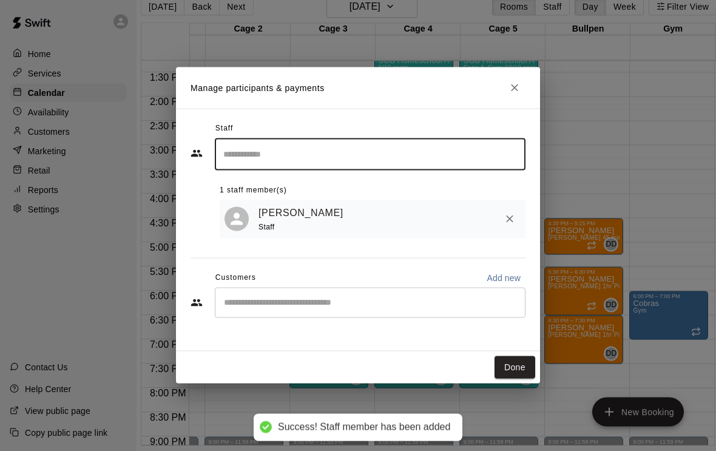
click at [501, 378] on button "Done" at bounding box center [515, 367] width 41 height 22
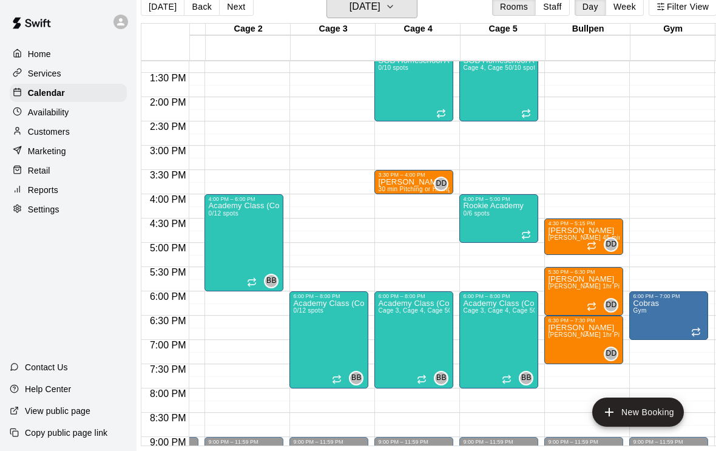
click at [350, 12] on h6 "[DATE]" at bounding box center [365, 6] width 31 height 17
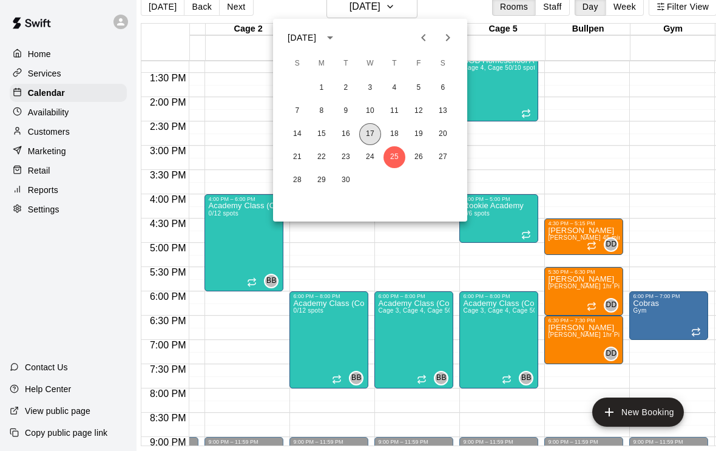
click at [364, 134] on button "17" at bounding box center [370, 134] width 22 height 22
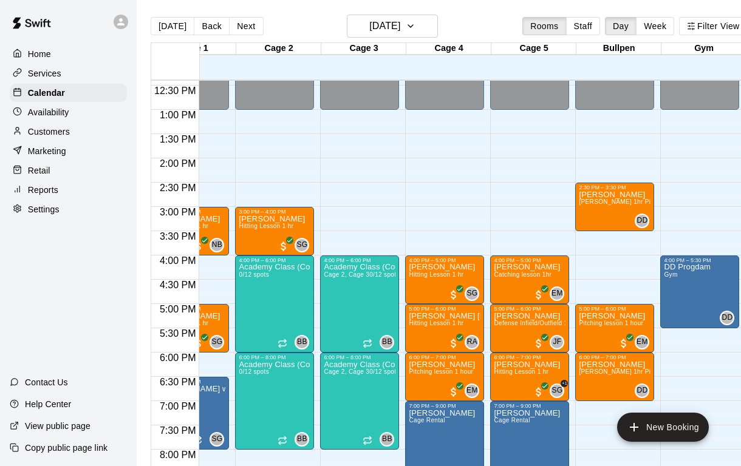
scroll to position [0, 134]
